Goal: Transaction & Acquisition: Download file/media

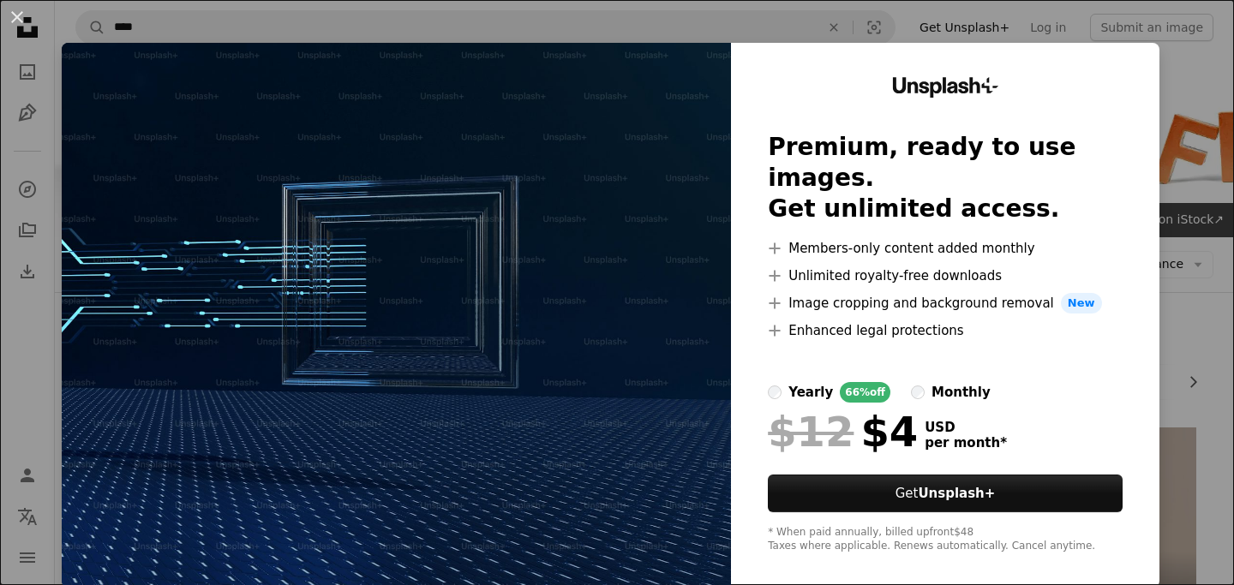
scroll to position [1028, 0]
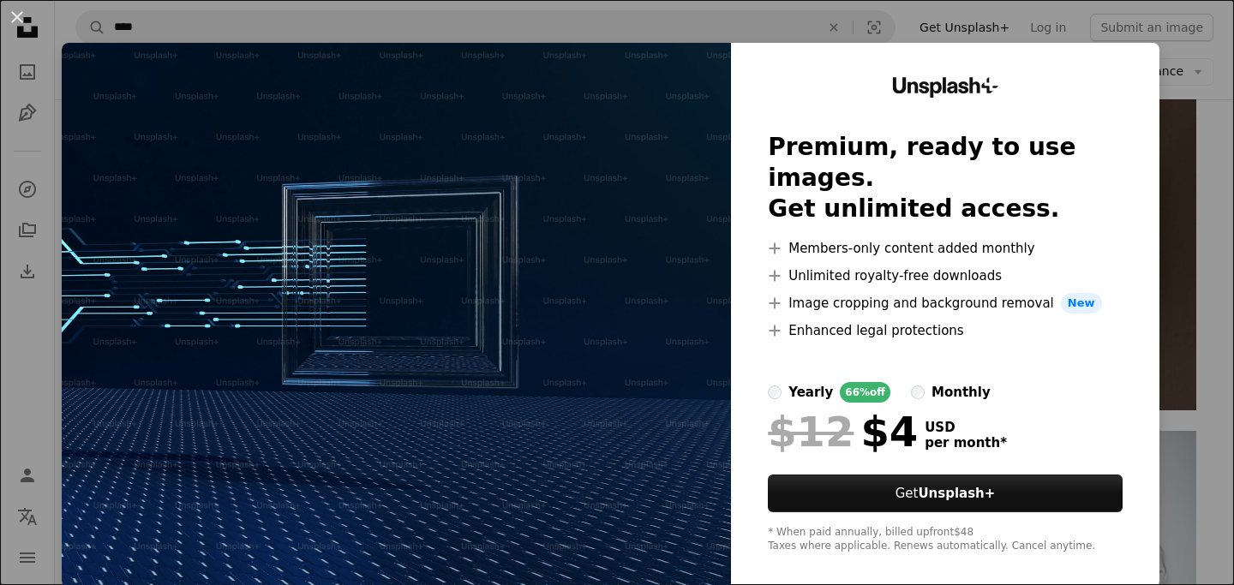
click at [1196, 81] on div "An X shape Unsplash+ Premium, ready to use images. Get unlimited access. A plus…" at bounding box center [617, 292] width 1234 height 585
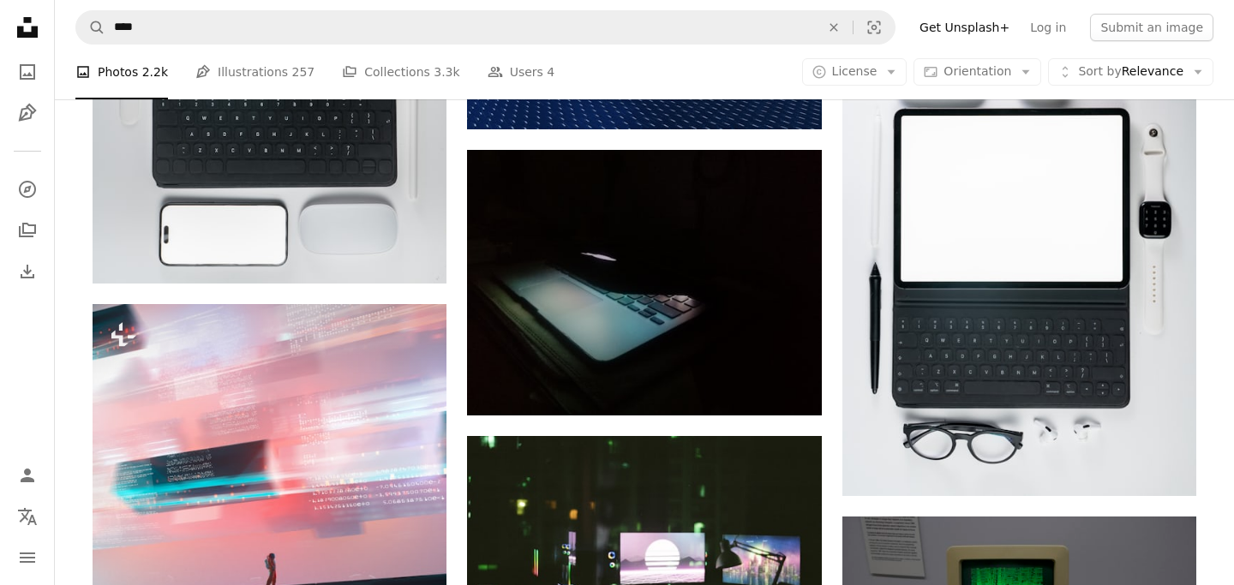
scroll to position [1657, 0]
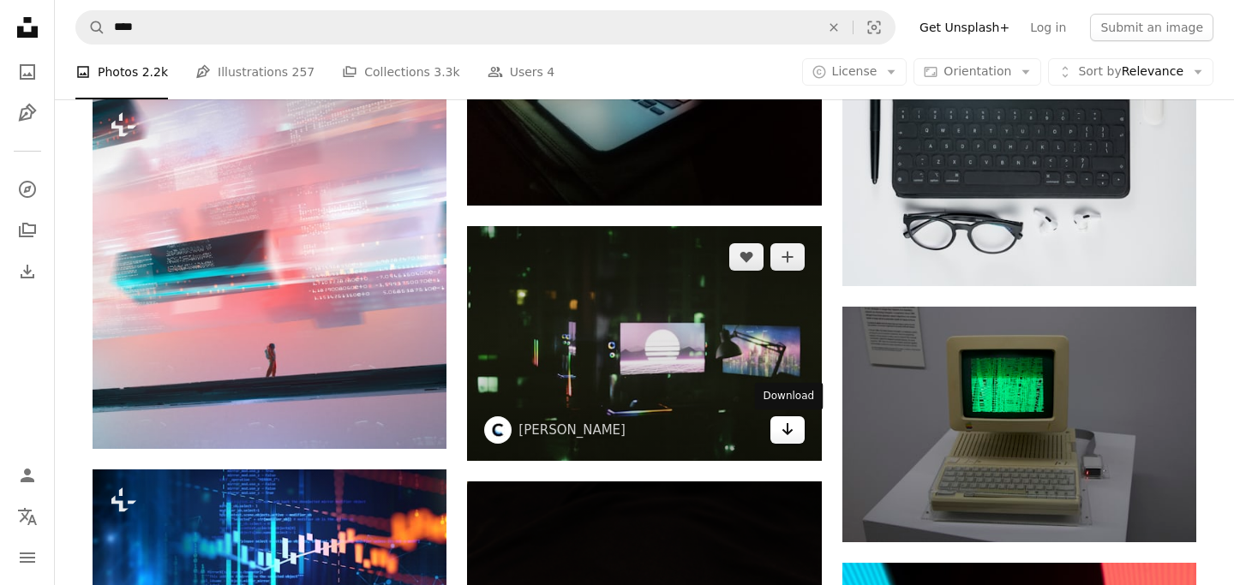
click at [786, 425] on icon "Download" at bounding box center [786, 429] width 11 height 12
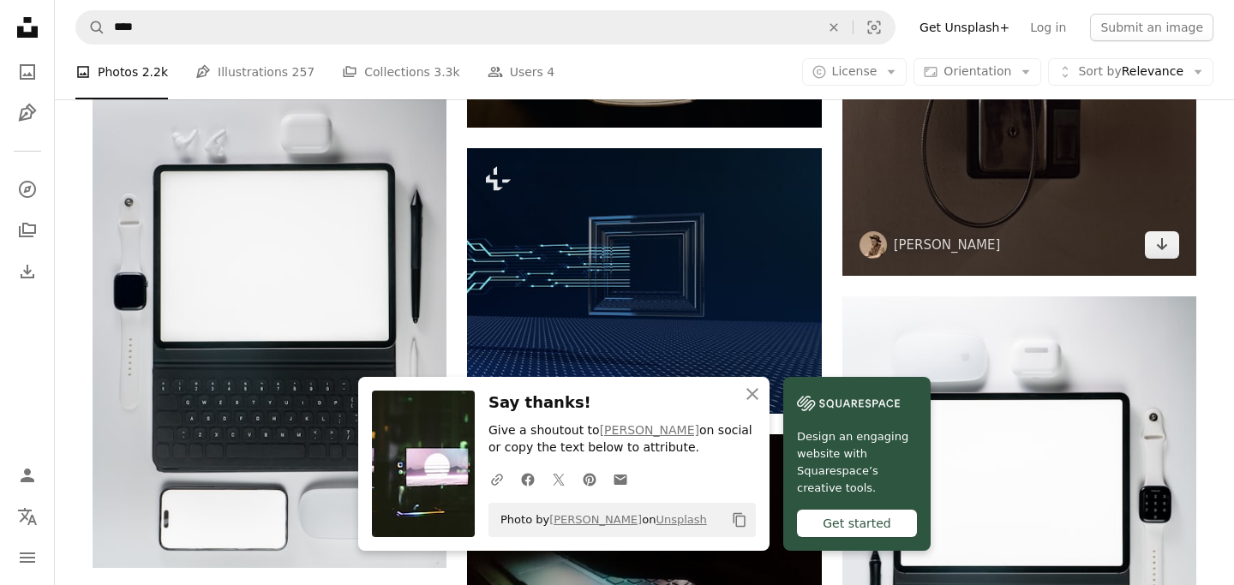
scroll to position [1164, 0]
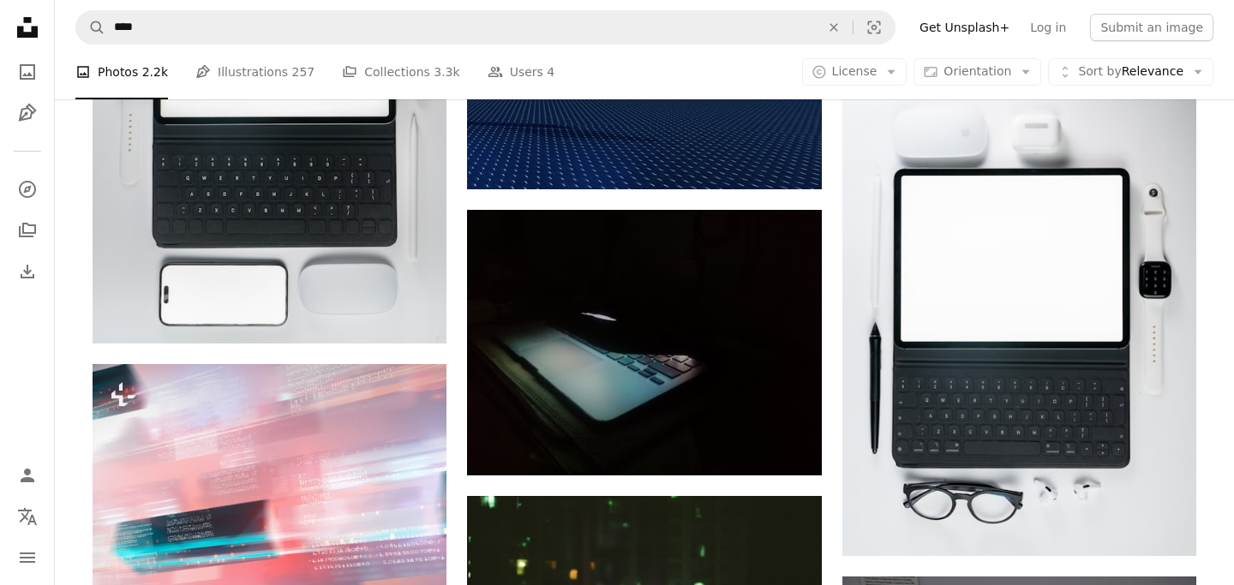
scroll to position [1547, 0]
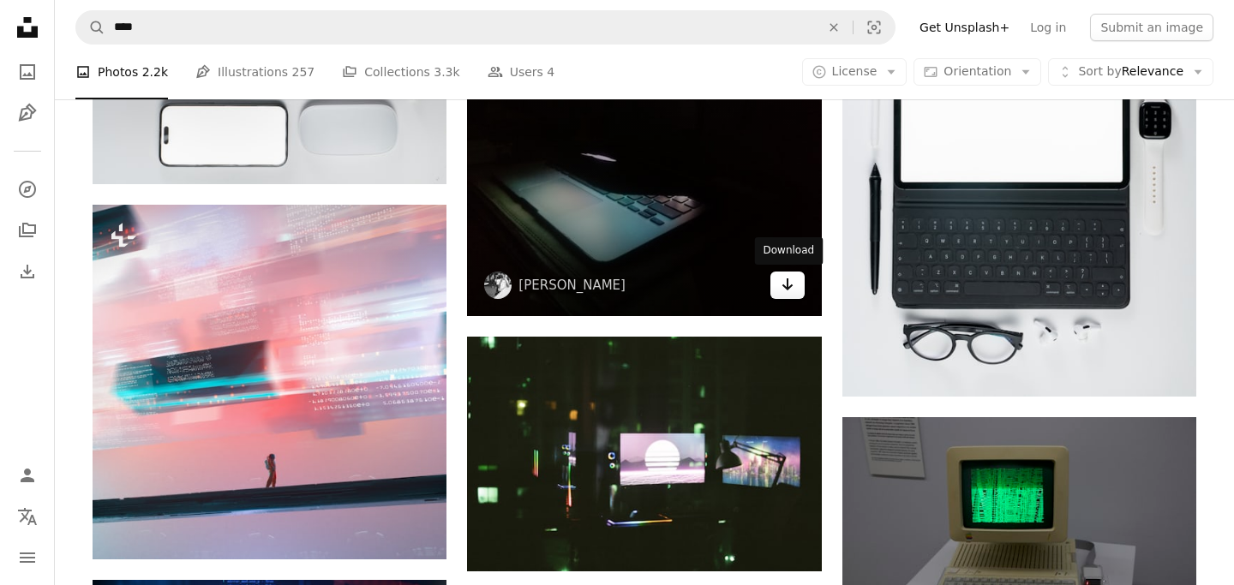
click at [787, 284] on icon "Download" at bounding box center [786, 284] width 11 height 12
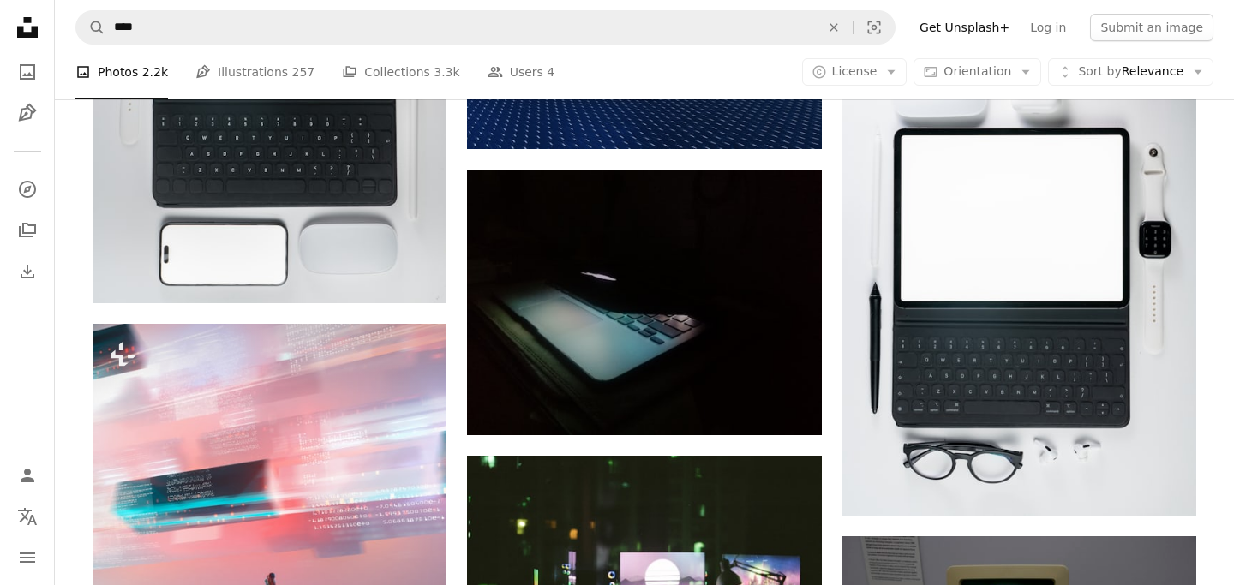
scroll to position [1425, 0]
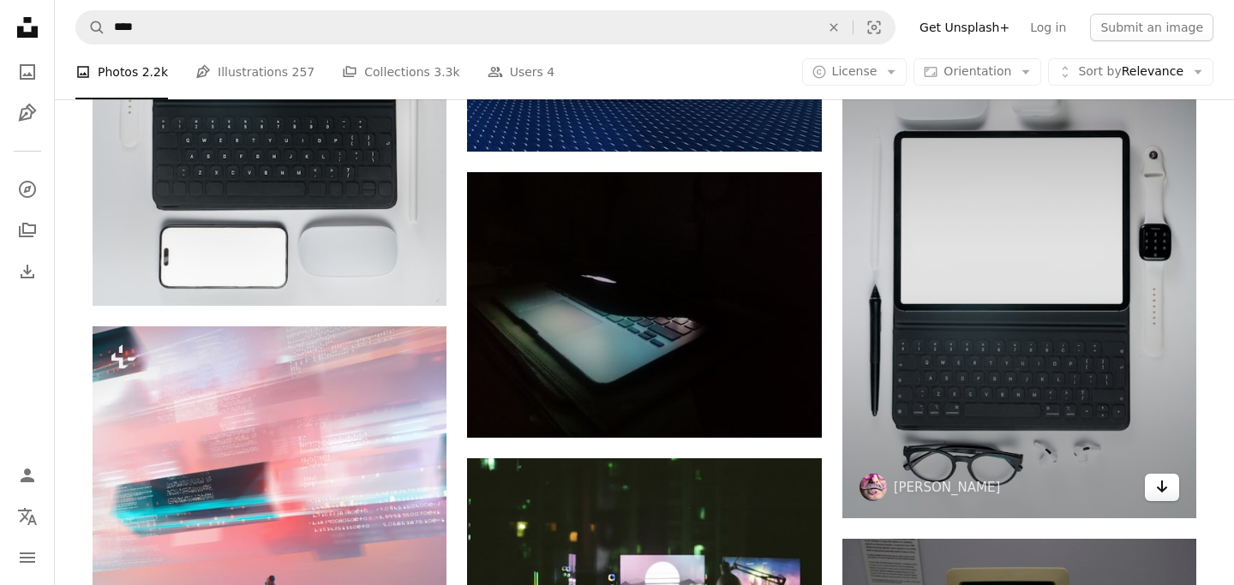
click at [1166, 488] on icon "Download" at bounding box center [1162, 487] width 11 height 12
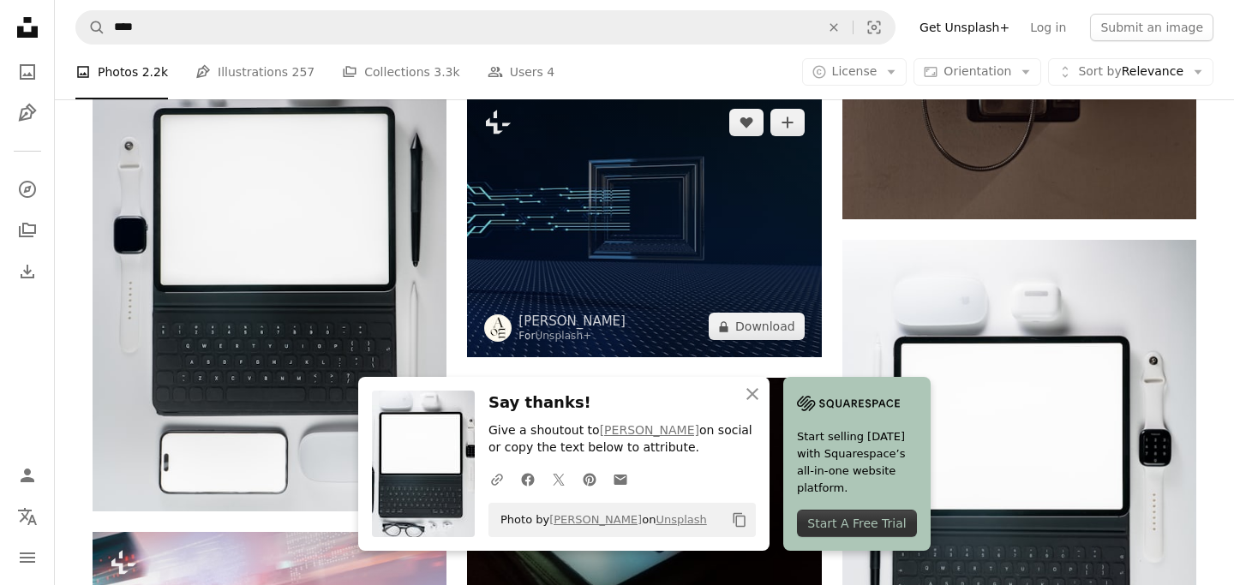
scroll to position [1212, 0]
